Goal: Information Seeking & Learning: Compare options

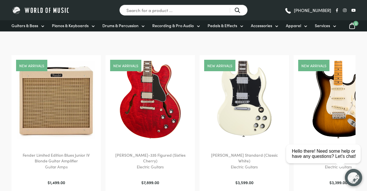
scroll to position [243, 0]
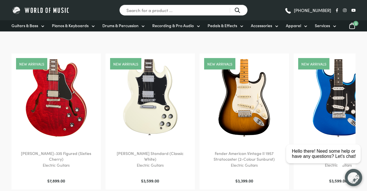
click at [43, 31] on link "Guitars & Bass" at bounding box center [28, 25] width 34 height 11
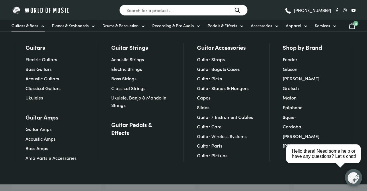
click at [54, 60] on link "Electric Guitars" at bounding box center [42, 59] width 32 height 6
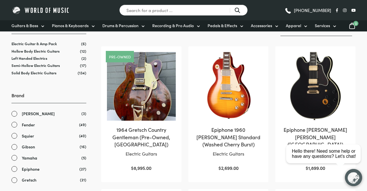
scroll to position [110, 0]
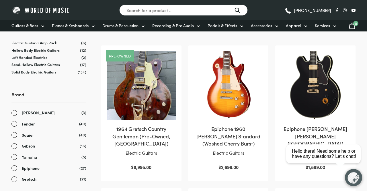
click at [16, 124] on link "Fender" at bounding box center [48, 124] width 75 height 7
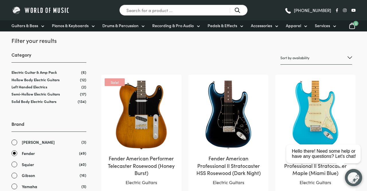
scroll to position [80, 0]
click at [350, 59] on select "Sort by popularity Sort by average rating Sort by latest Sort by price: low to …" at bounding box center [316, 58] width 72 height 13
select select "price"
click at [280, 52] on select "Sort by popularity Sort by average rating Sort by latest Sort by price: low to …" at bounding box center [316, 58] width 72 height 13
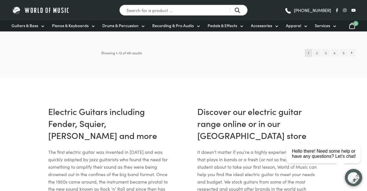
scroll to position [684, 0]
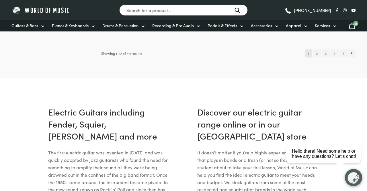
click at [352, 58] on link "→" at bounding box center [351, 54] width 7 height 8
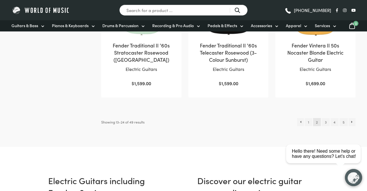
scroll to position [622, 0]
click at [352, 122] on link "→" at bounding box center [351, 122] width 7 height 8
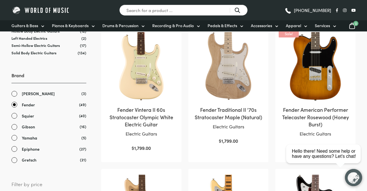
scroll to position [132, 0]
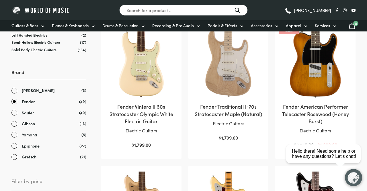
click at [16, 88] on link "[PERSON_NAME]" at bounding box center [48, 90] width 75 height 7
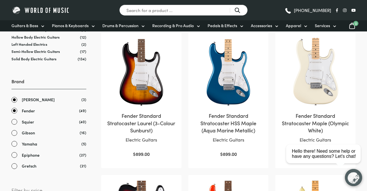
scroll to position [132, 0]
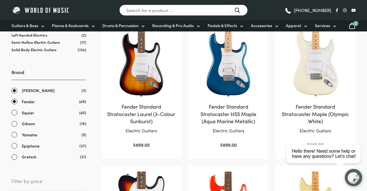
click at [14, 101] on link "Fender" at bounding box center [48, 102] width 75 height 7
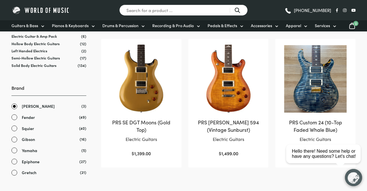
scroll to position [116, 0]
click at [15, 152] on link "Yamaha" at bounding box center [48, 151] width 75 height 7
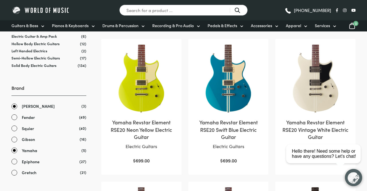
click at [14, 106] on link "[PERSON_NAME]" at bounding box center [48, 106] width 75 height 7
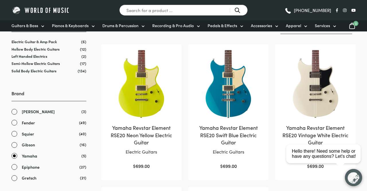
scroll to position [105, 0]
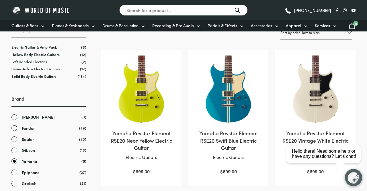
click at [16, 140] on link "Squier" at bounding box center [48, 139] width 75 height 7
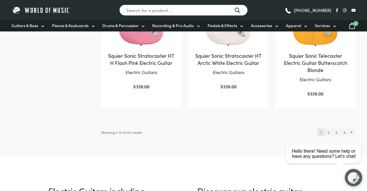
scroll to position [618, 0]
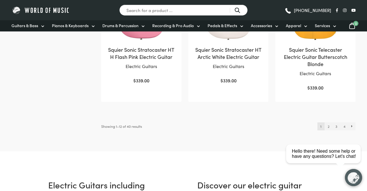
click at [352, 127] on link "→" at bounding box center [351, 127] width 7 height 8
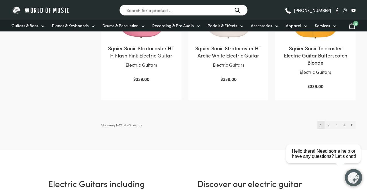
scroll to position [636, 0]
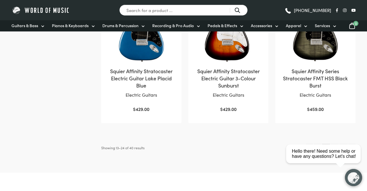
scroll to position [618, 0]
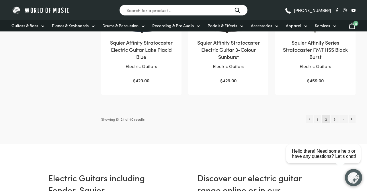
click at [352, 123] on link "→" at bounding box center [351, 119] width 7 height 8
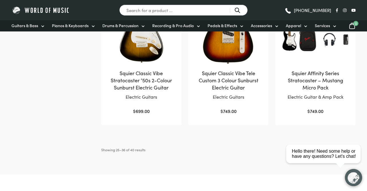
scroll to position [597, 0]
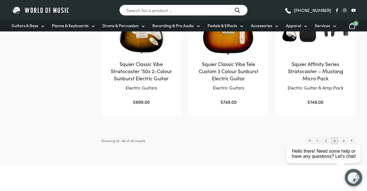
click at [352, 141] on link "→" at bounding box center [351, 141] width 7 height 8
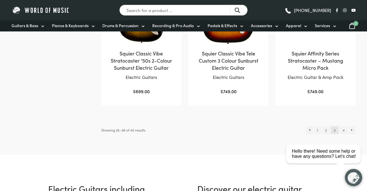
scroll to position [615, 0]
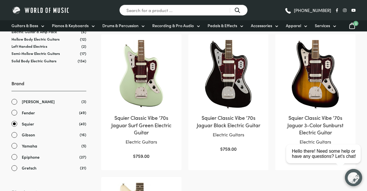
scroll to position [119, 0]
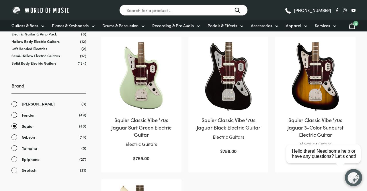
click at [16, 125] on link "Squier" at bounding box center [48, 126] width 75 height 7
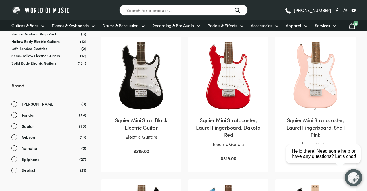
click at [16, 161] on link "Epiphone" at bounding box center [48, 159] width 75 height 7
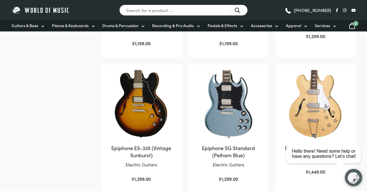
scroll to position [513, 0]
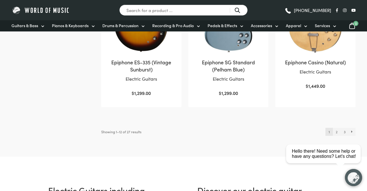
click at [352, 132] on link "→" at bounding box center [351, 132] width 7 height 8
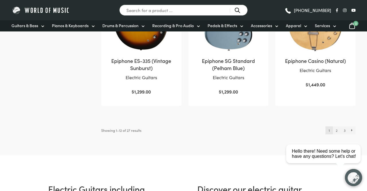
scroll to position [617, 0]
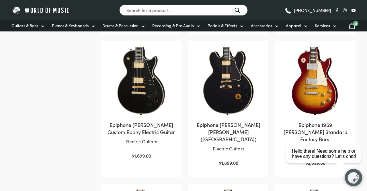
scroll to position [399, 0]
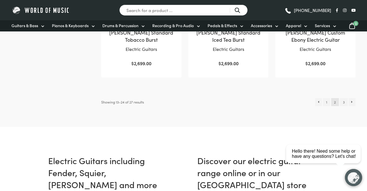
click at [352, 98] on link "→" at bounding box center [351, 102] width 7 height 8
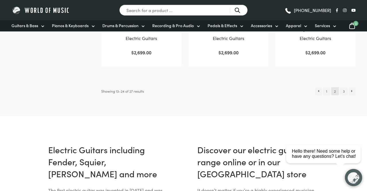
scroll to position [661, 0]
